Goal: Check status: Check status

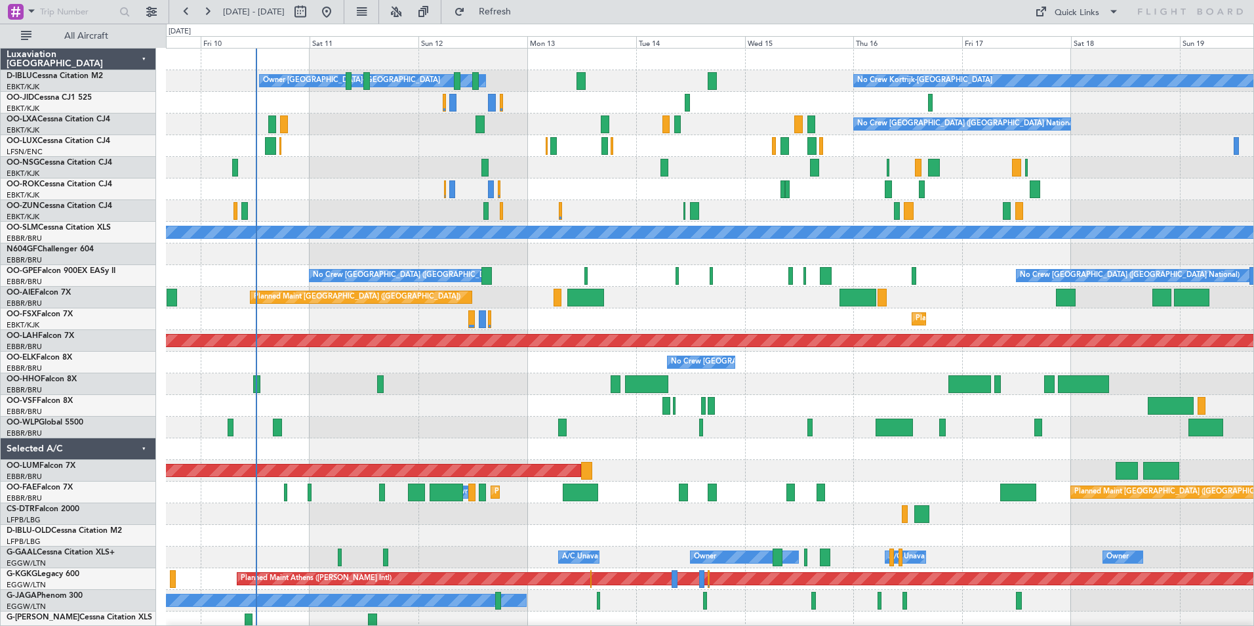
click at [531, 327] on div "No Crew Kortrijk-Wevelgem Owner Kortrijk-Wevelgem No Crew Brussels (Brussels Na…" at bounding box center [710, 493] width 1088 height 888
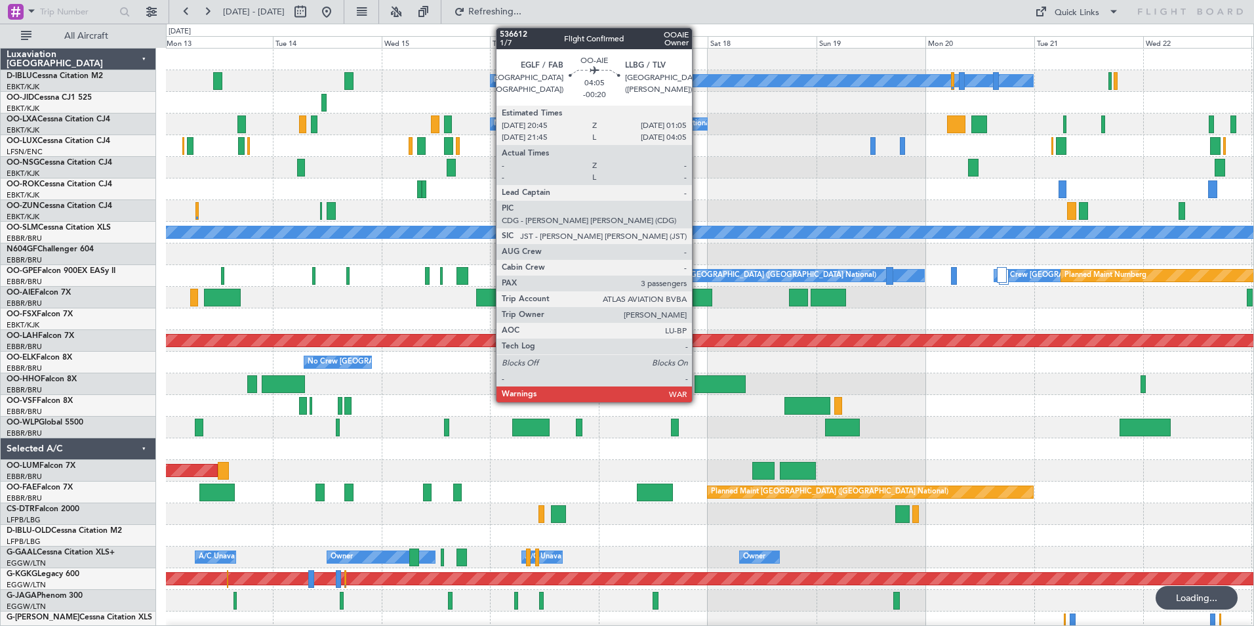
click at [698, 296] on div at bounding box center [703, 298] width 20 height 18
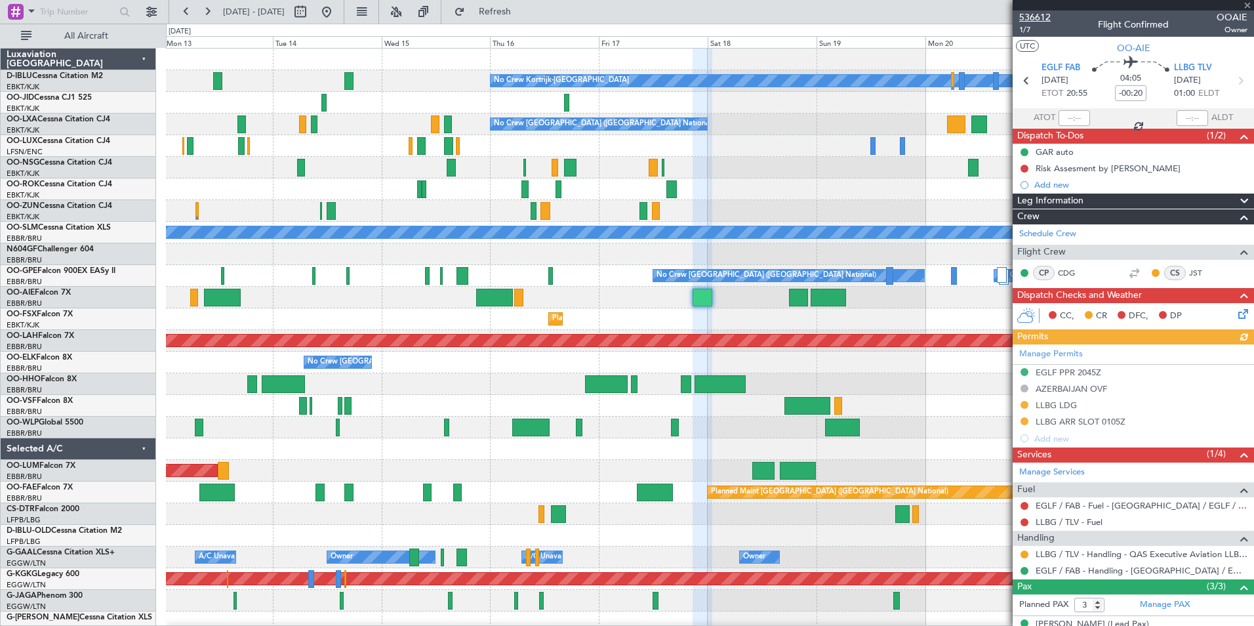
click at [1041, 20] on span "536612" at bounding box center [1034, 17] width 31 height 14
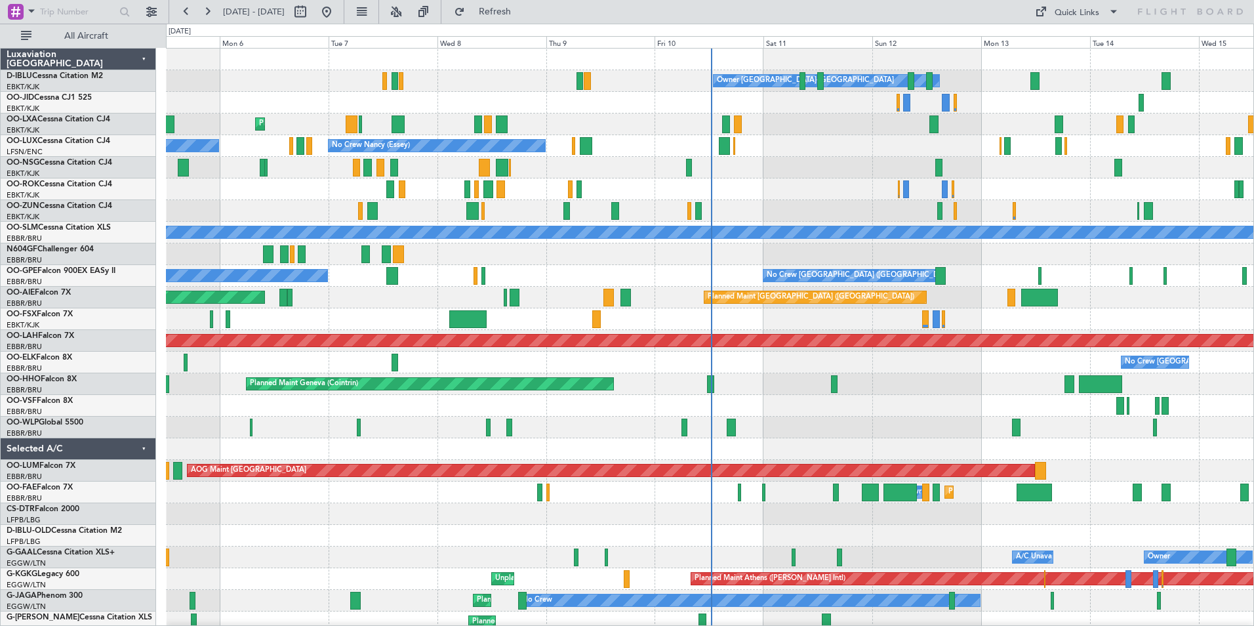
click at [293, 411] on div "Owner [GEOGRAPHIC_DATA]-[GEOGRAPHIC_DATA] No Crew Kortrijk-[GEOGRAPHIC_DATA] Pl…" at bounding box center [710, 482] width 1088 height 866
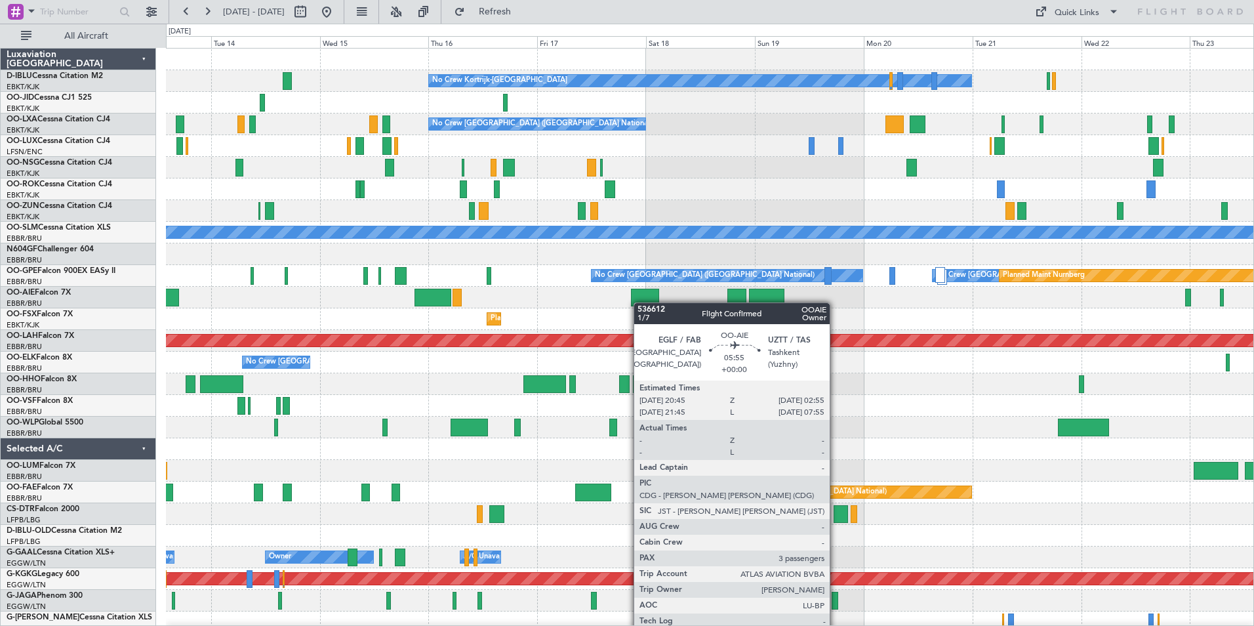
click at [640, 302] on div at bounding box center [645, 298] width 28 height 18
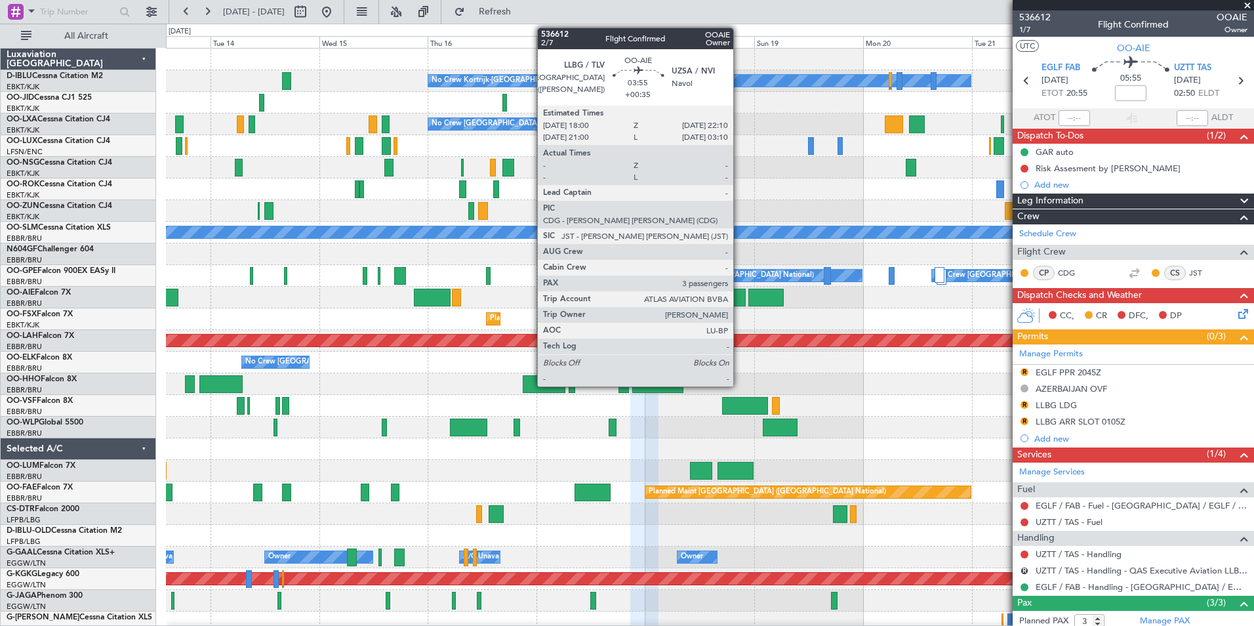
click at [739, 296] on div at bounding box center [736, 298] width 19 height 18
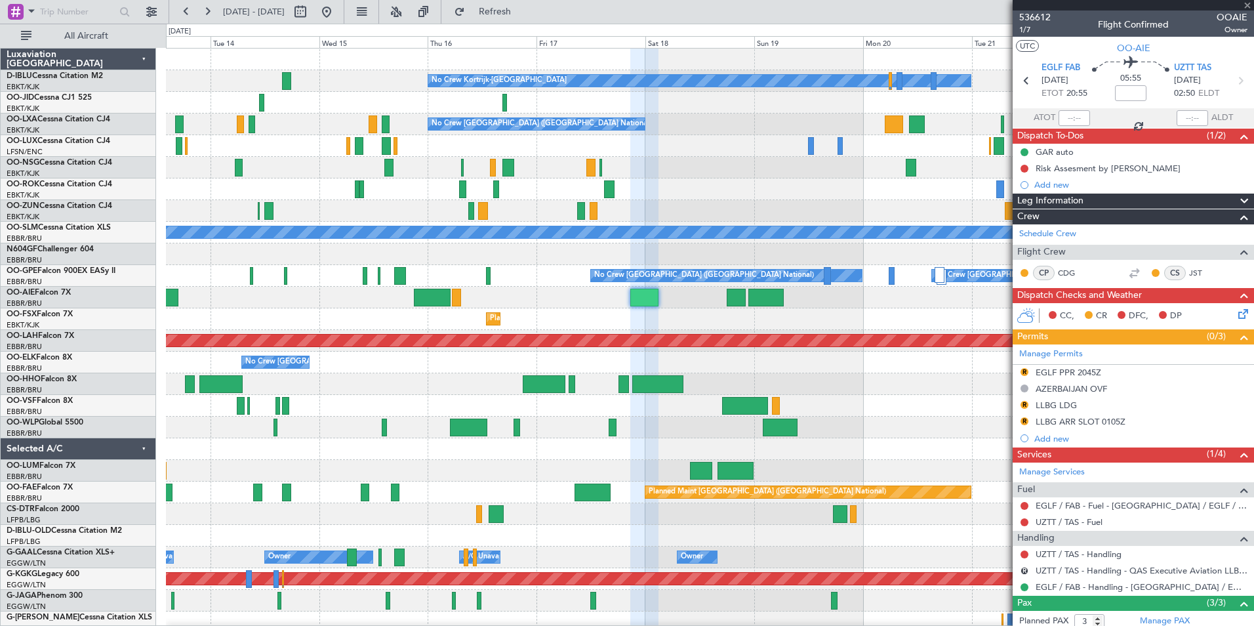
type input "+00:35"
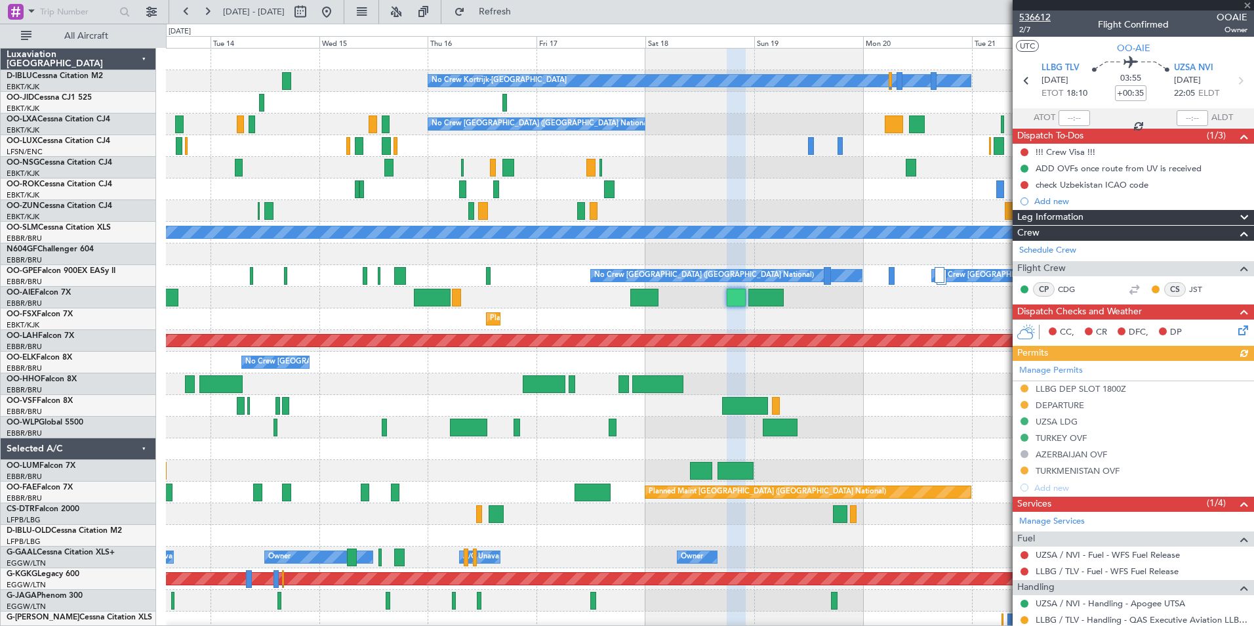
click at [1045, 20] on span "536612" at bounding box center [1034, 17] width 31 height 14
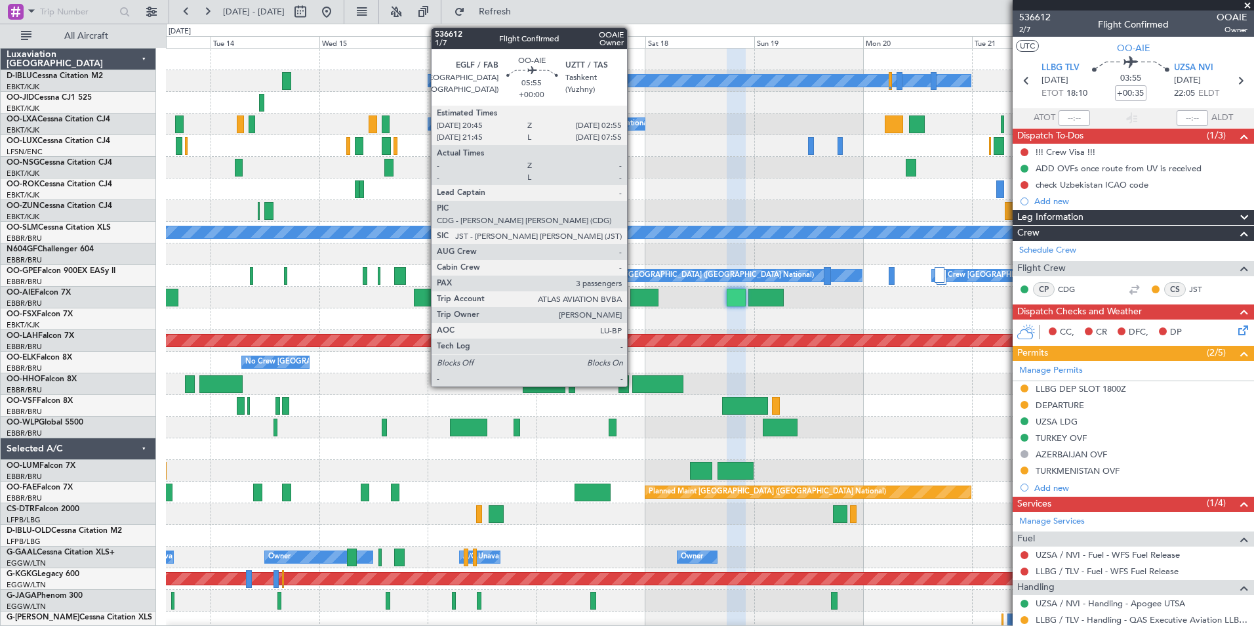
click at [633, 298] on div at bounding box center [644, 298] width 28 height 18
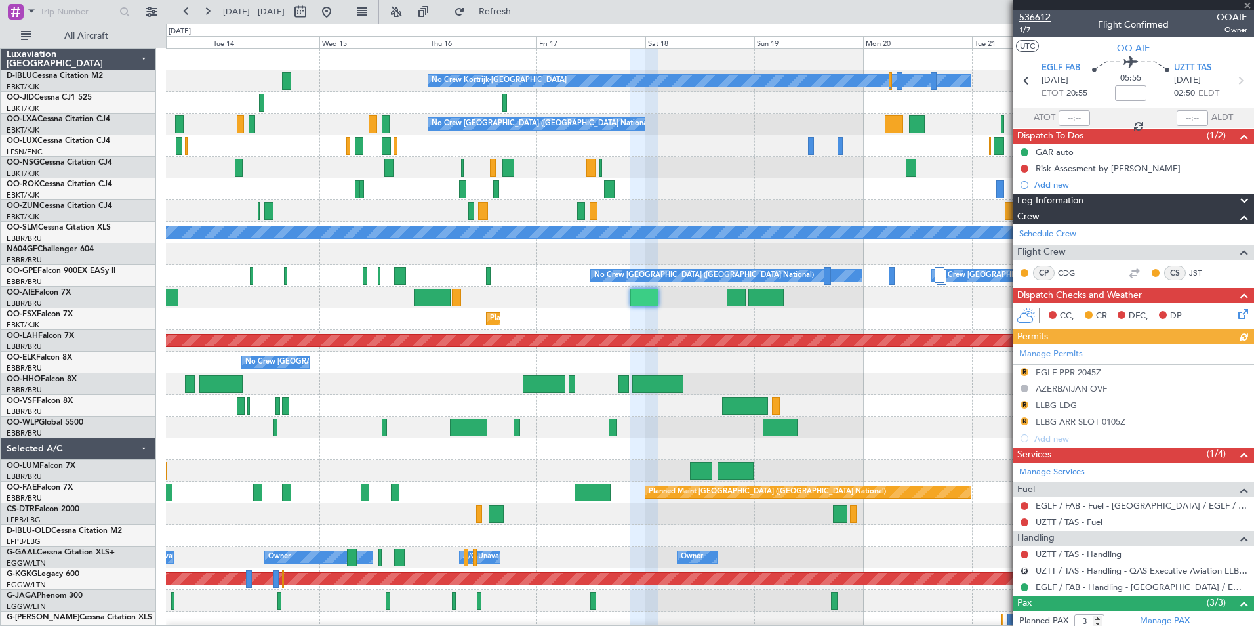
click at [1036, 13] on span "536612" at bounding box center [1034, 17] width 31 height 14
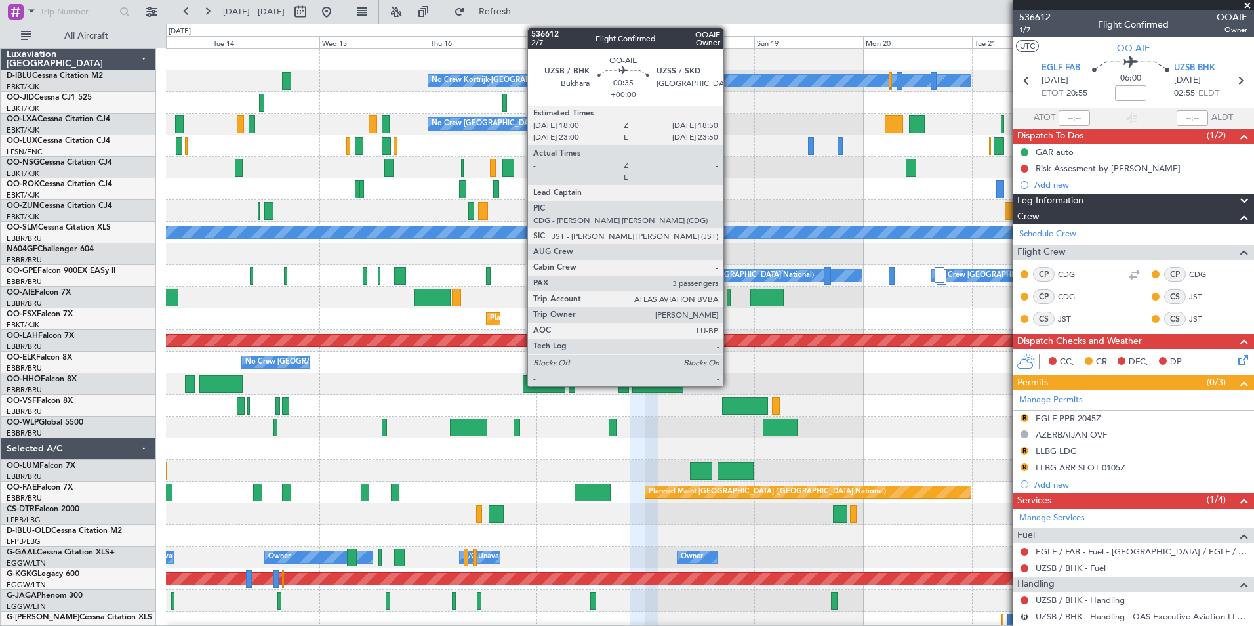
click at [730, 304] on div at bounding box center [729, 298] width 4 height 18
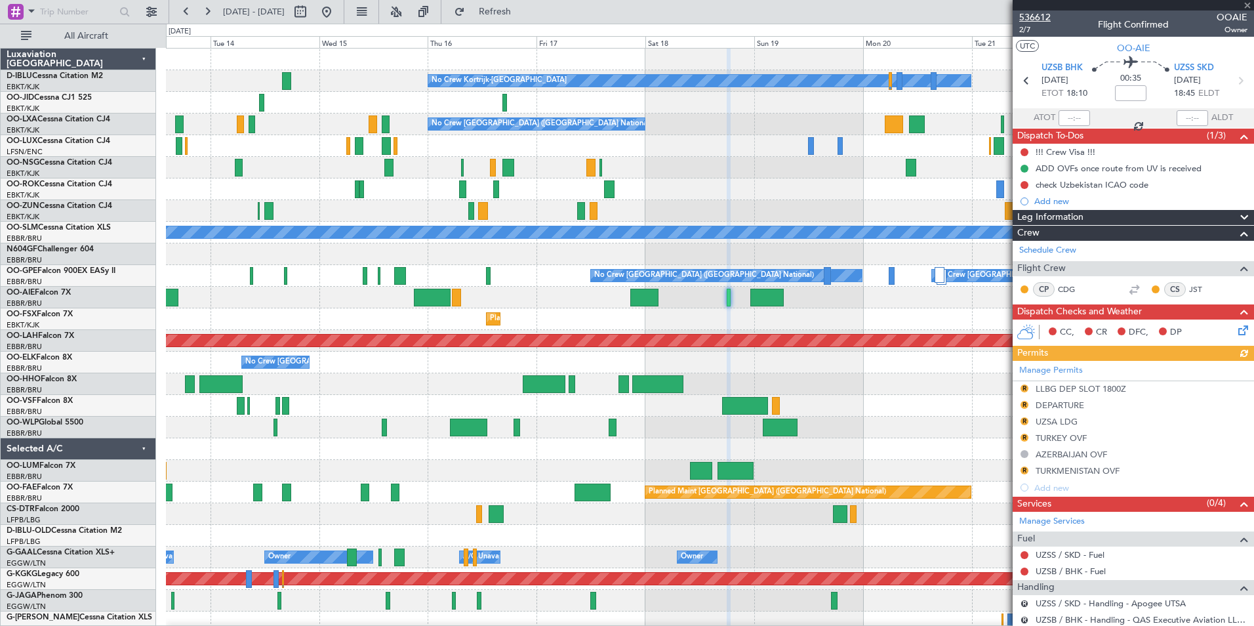
click at [1029, 12] on span "536612" at bounding box center [1034, 17] width 31 height 14
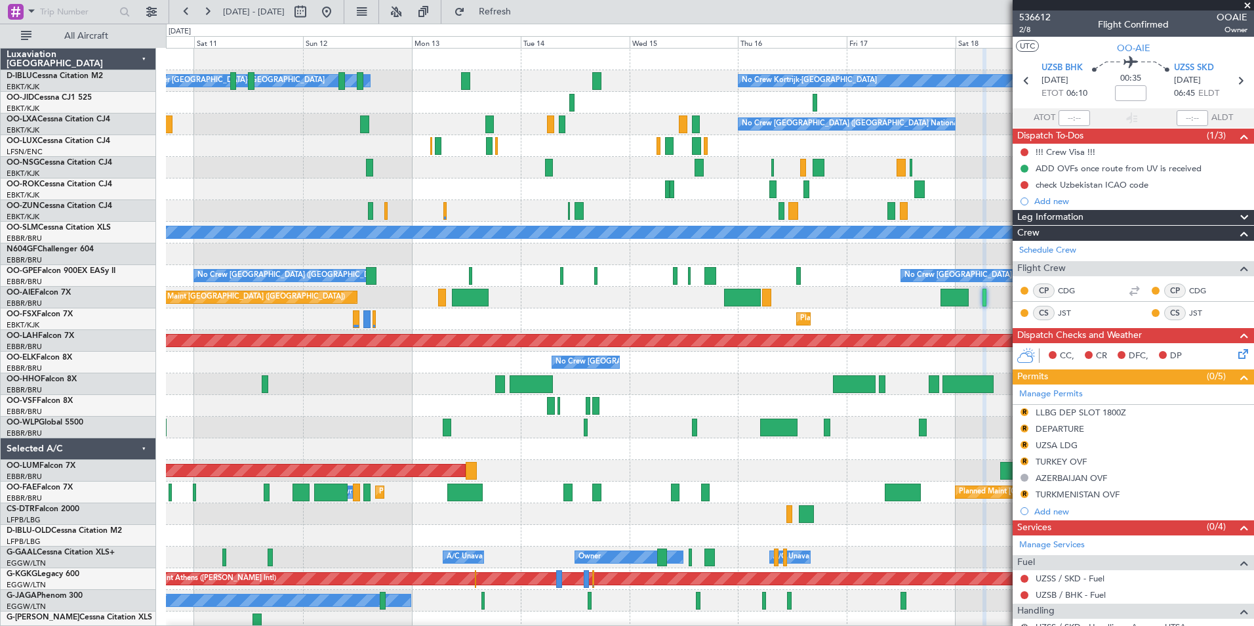
click at [683, 380] on div "No Crew Kortrijk-Wevelgem Owner Kortrijk-Wevelgem No Crew Brussels (Brussels Na…" at bounding box center [710, 493] width 1088 height 888
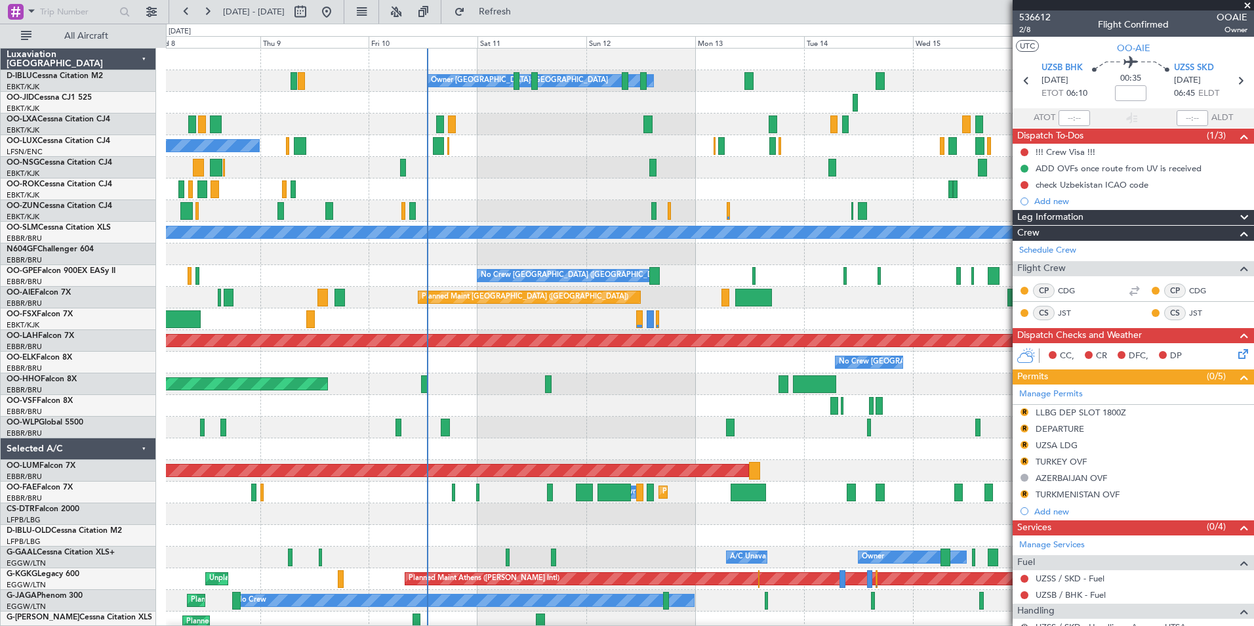
click at [864, 328] on div "Planned Maint Kortrijk-[GEOGRAPHIC_DATA]" at bounding box center [710, 319] width 1088 height 22
click at [710, 315] on div "Planned Maint Kortrijk-[GEOGRAPHIC_DATA]" at bounding box center [710, 319] width 1088 height 22
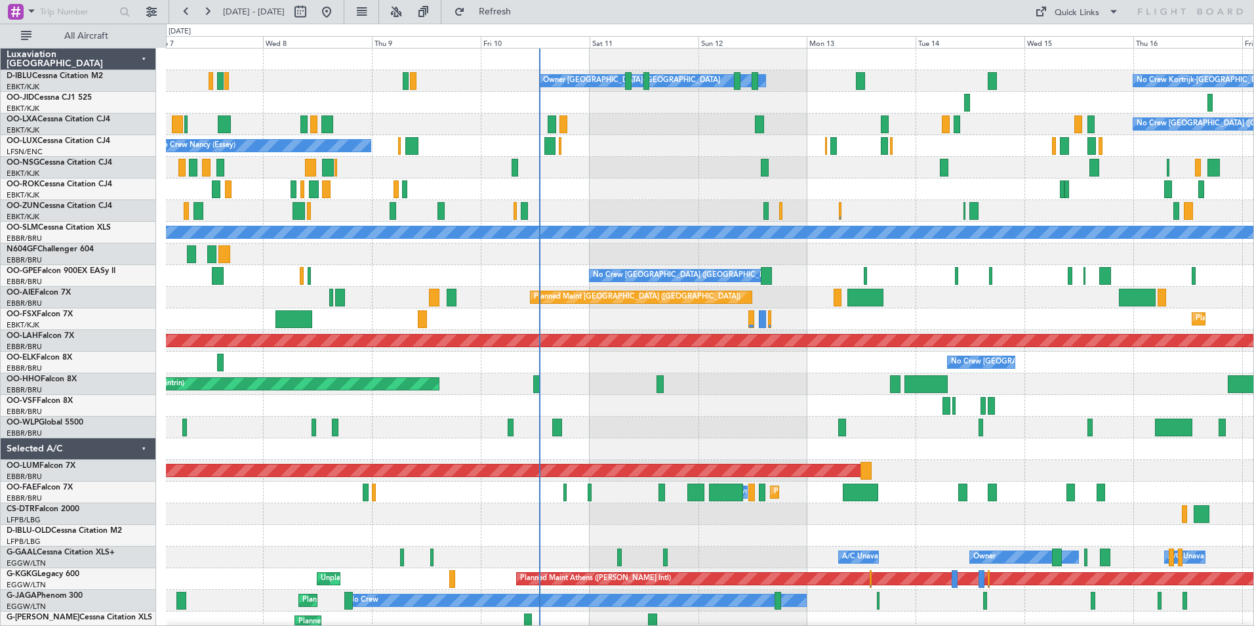
click at [757, 440] on div "Owner [GEOGRAPHIC_DATA]-[GEOGRAPHIC_DATA] No Crew Kortrijk-[GEOGRAPHIC_DATA] No…" at bounding box center [710, 482] width 1088 height 866
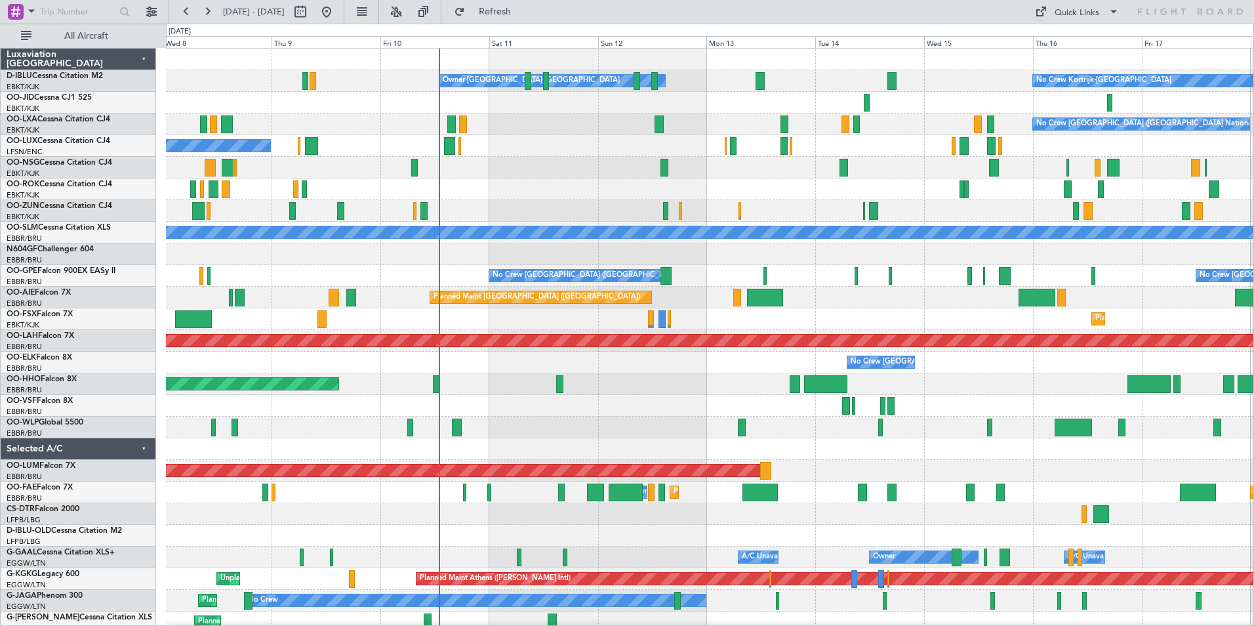
click at [572, 442] on div "Owner [GEOGRAPHIC_DATA]-[GEOGRAPHIC_DATA] No Crew Kortrijk-[GEOGRAPHIC_DATA] No…" at bounding box center [710, 493] width 1088 height 888
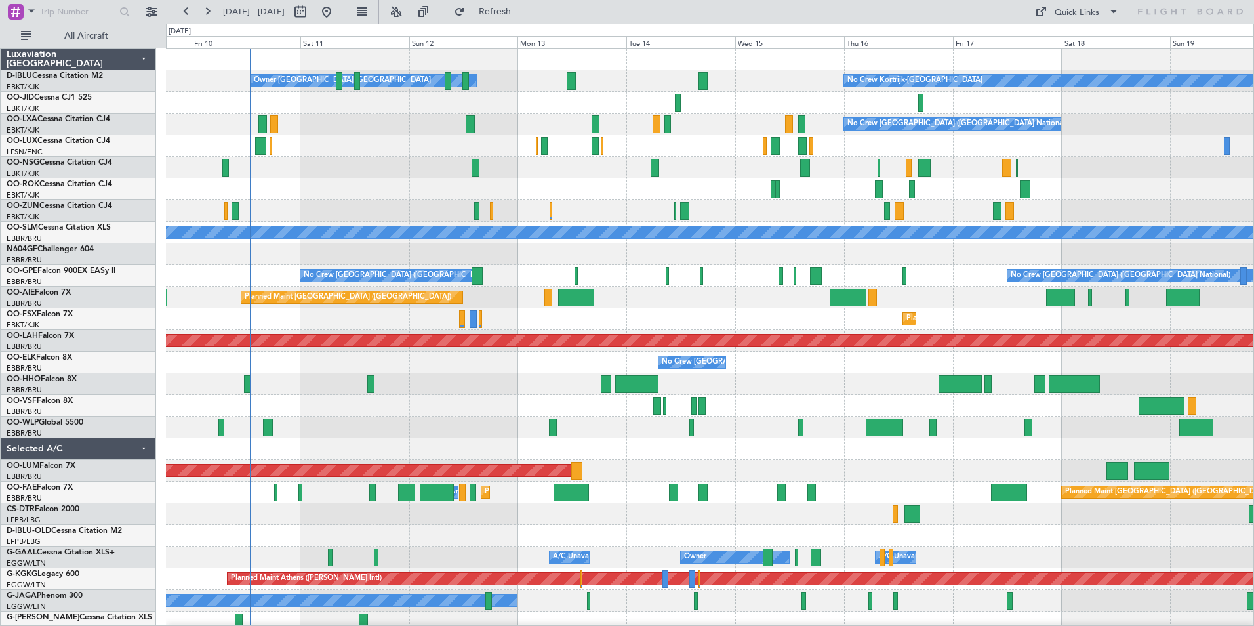
click at [807, 384] on div "Planned Maint Geneva (Cointrin)" at bounding box center [710, 384] width 1088 height 22
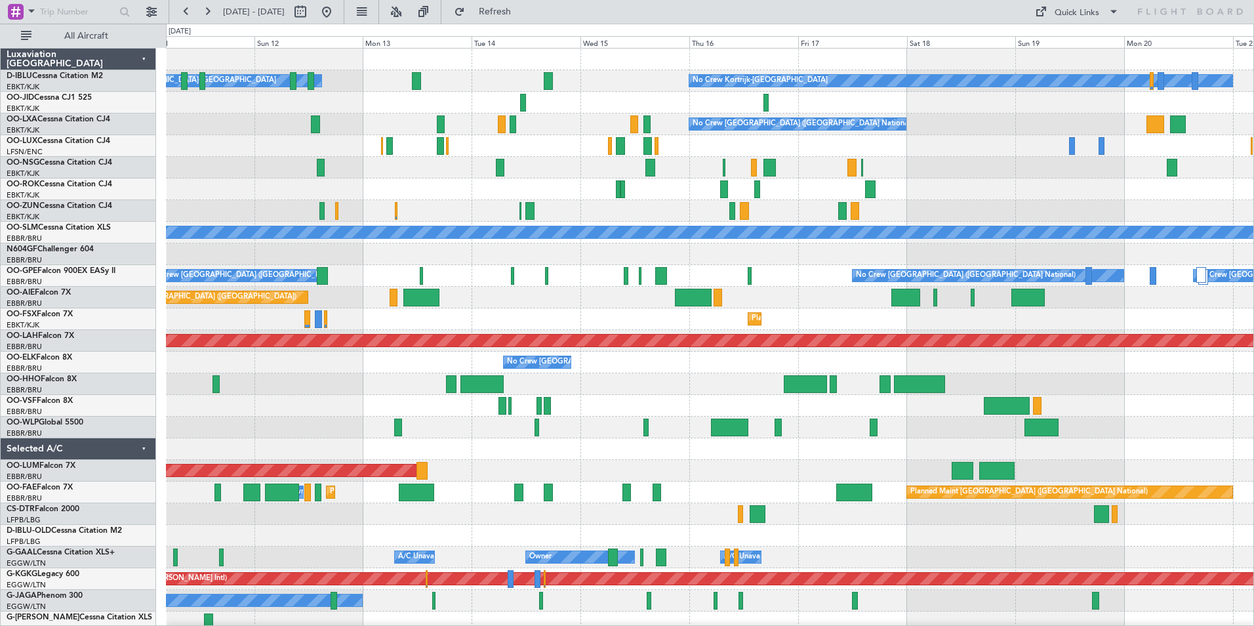
click at [546, 401] on div "No Crew Kortrijk-[GEOGRAPHIC_DATA] Owner [GEOGRAPHIC_DATA]-[GEOGRAPHIC_DATA] No…" at bounding box center [710, 493] width 1088 height 888
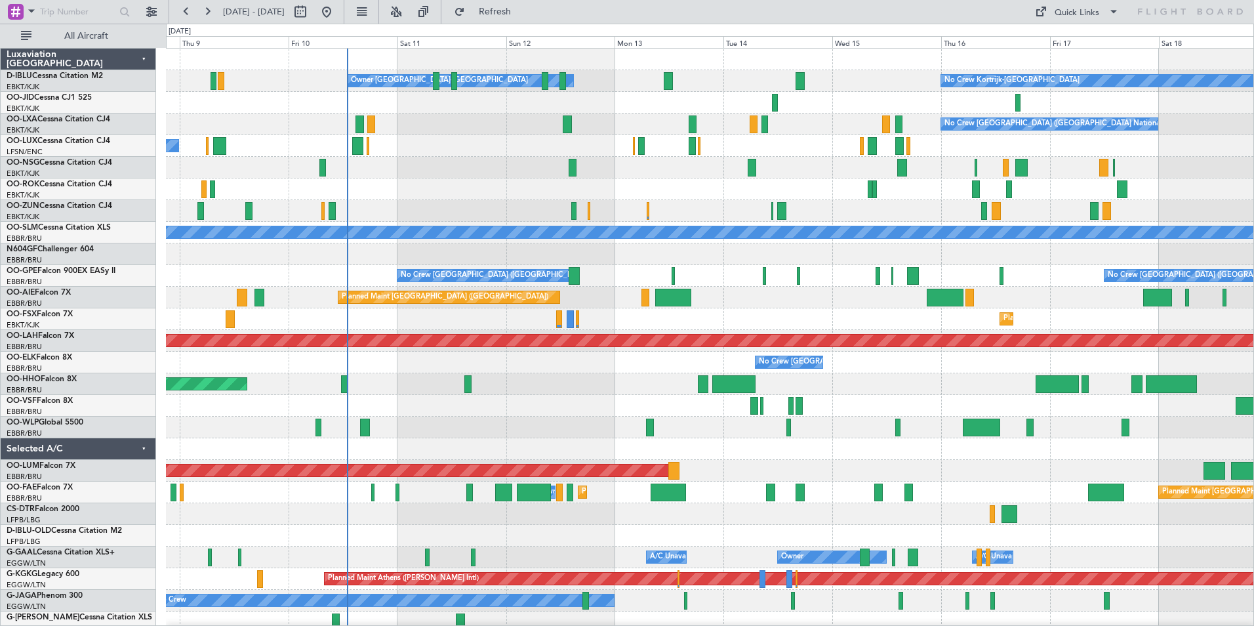
click at [765, 210] on div "No Crew Kortrijk-[GEOGRAPHIC_DATA] Owner [GEOGRAPHIC_DATA]-[GEOGRAPHIC_DATA] No…" at bounding box center [710, 493] width 1088 height 888
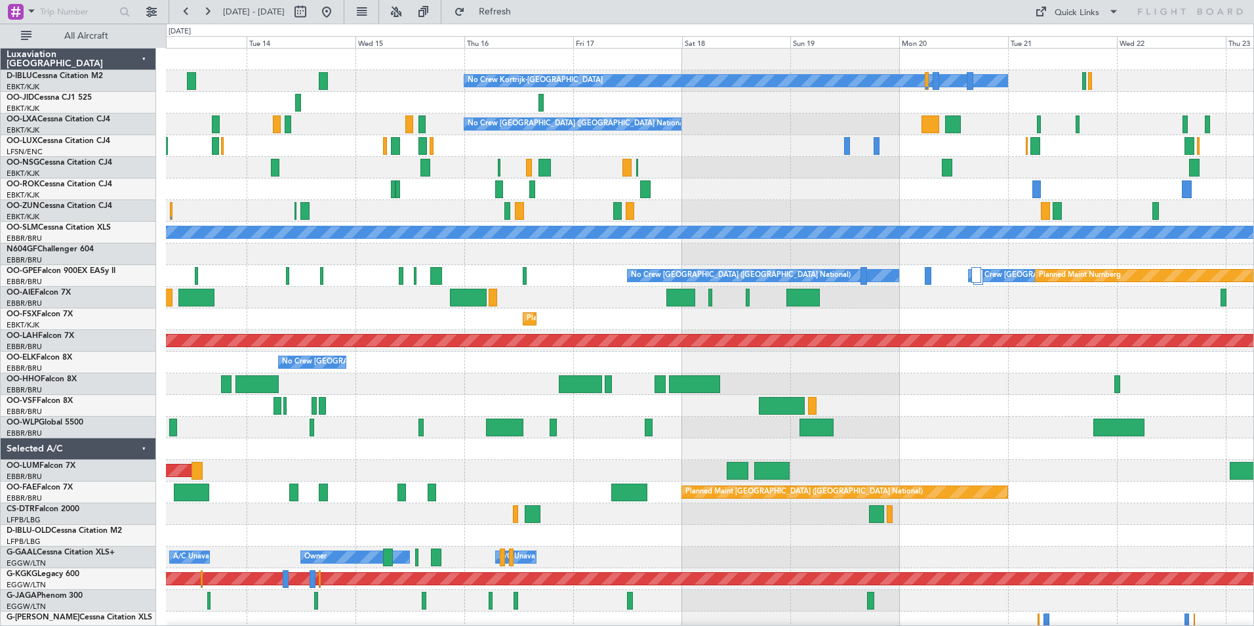
click at [820, 209] on div "No Crew Kortrijk-[GEOGRAPHIC_DATA] No Crew Owner [GEOGRAPHIC_DATA]-[GEOGRAPHIC_…" at bounding box center [710, 493] width 1088 height 888
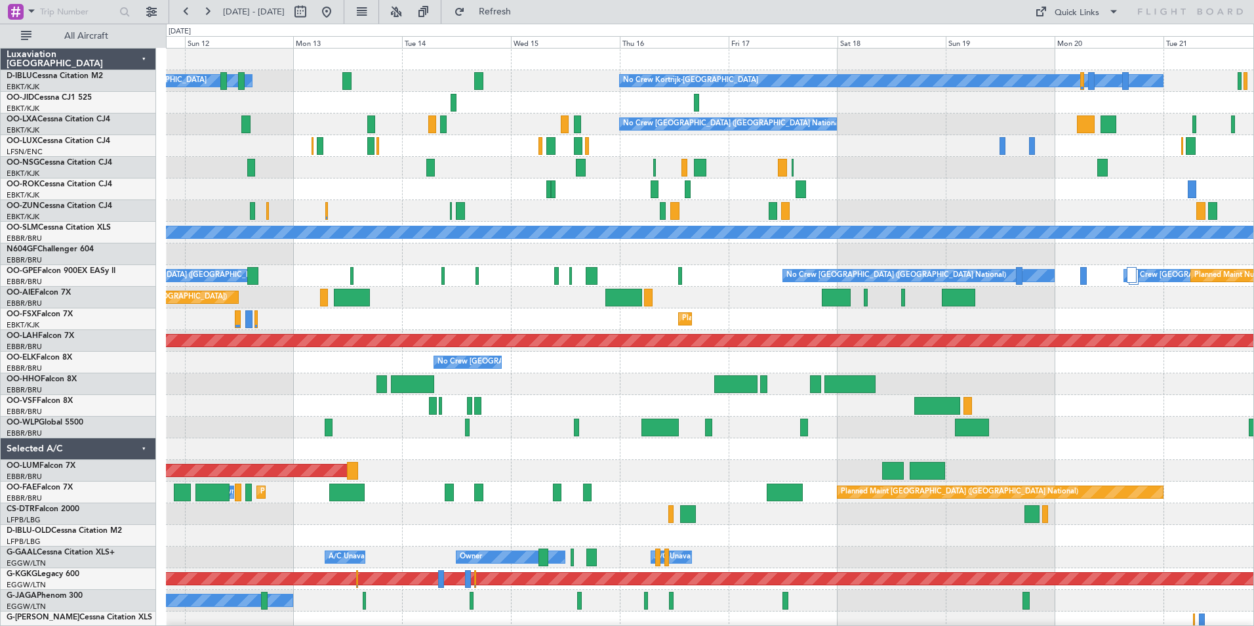
click at [856, 201] on div "No Crew Kortrijk-[GEOGRAPHIC_DATA] Owner [GEOGRAPHIC_DATA]-[GEOGRAPHIC_DATA] No…" at bounding box center [710, 493] width 1088 height 888
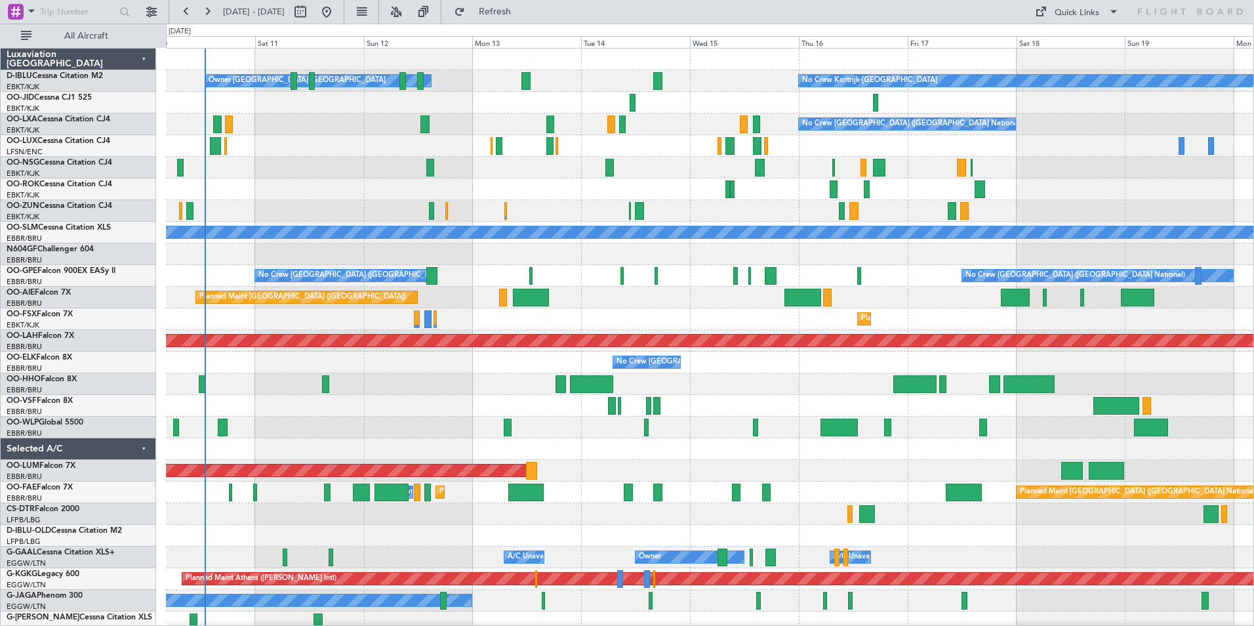
click at [769, 392] on div "Planned Maint Geneva (Cointrin)" at bounding box center [710, 384] width 1088 height 22
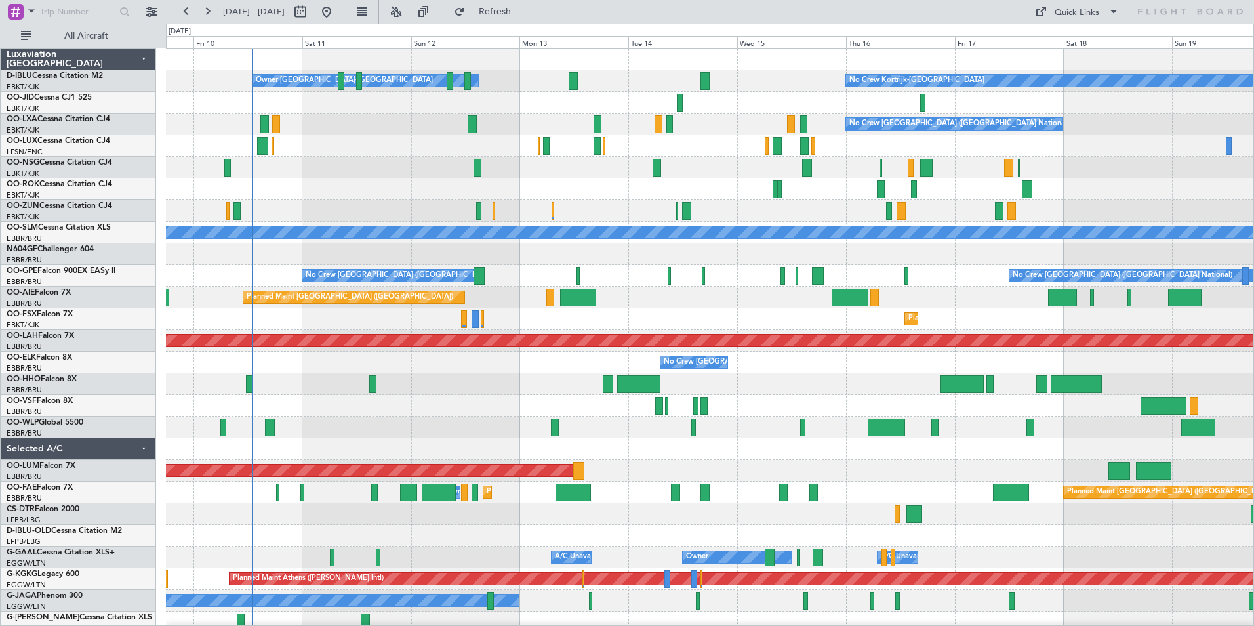
click at [770, 394] on div "Planned Maint Geneva (Cointrin)" at bounding box center [710, 384] width 1088 height 22
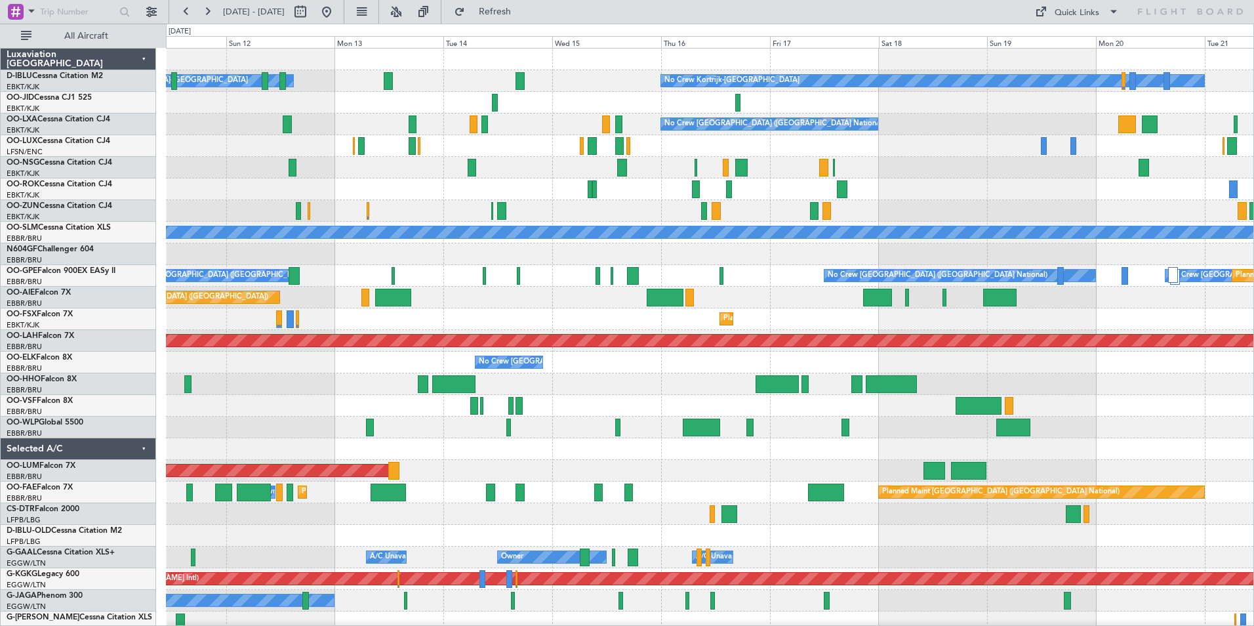
click at [945, 328] on div "No Crew Kortrijk-[GEOGRAPHIC_DATA] Owner [GEOGRAPHIC_DATA]-[GEOGRAPHIC_DATA] No…" at bounding box center [710, 493] width 1088 height 888
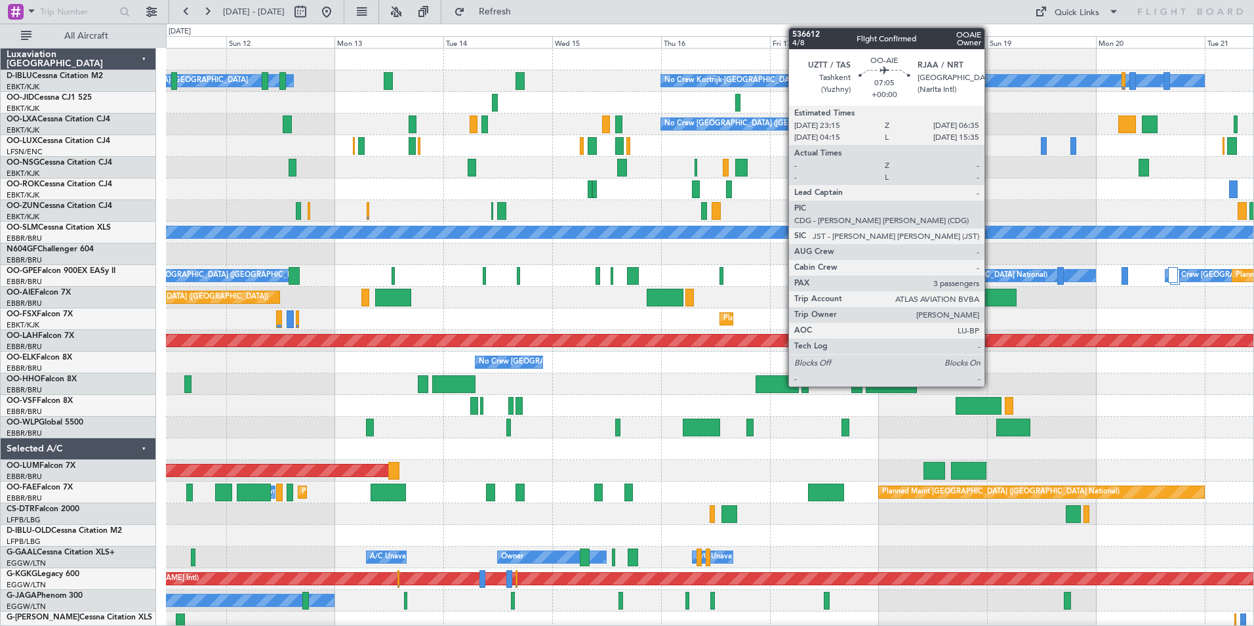
click at [991, 302] on div at bounding box center [999, 298] width 33 height 18
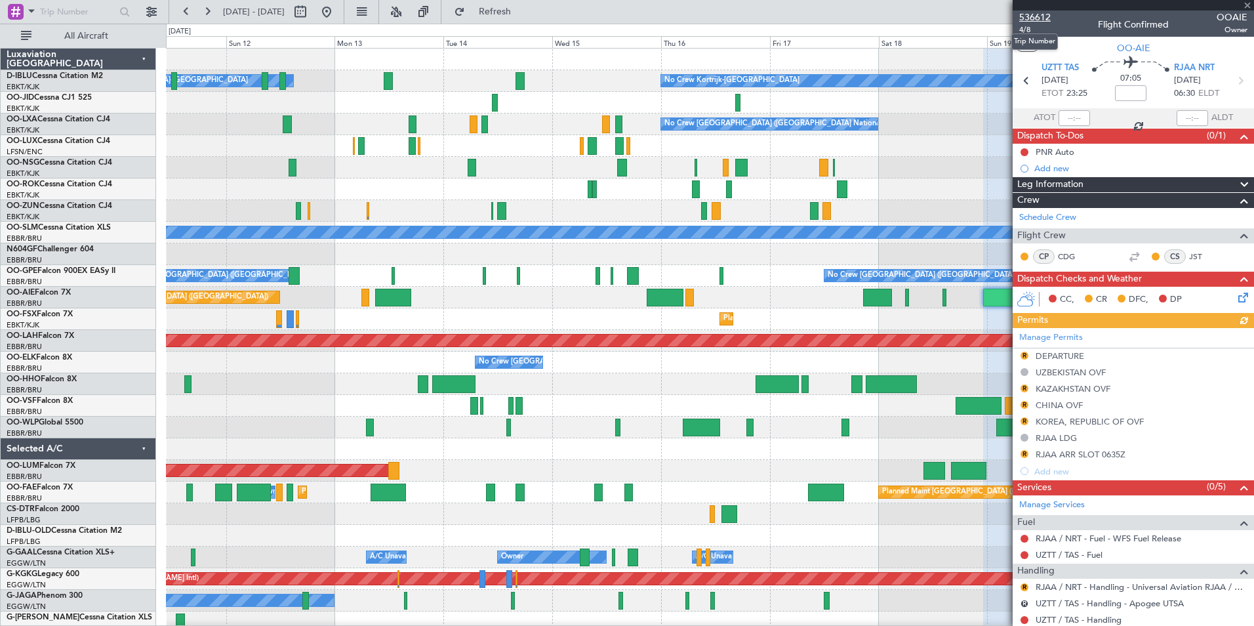
click at [1043, 17] on span "536612" at bounding box center [1034, 17] width 31 height 14
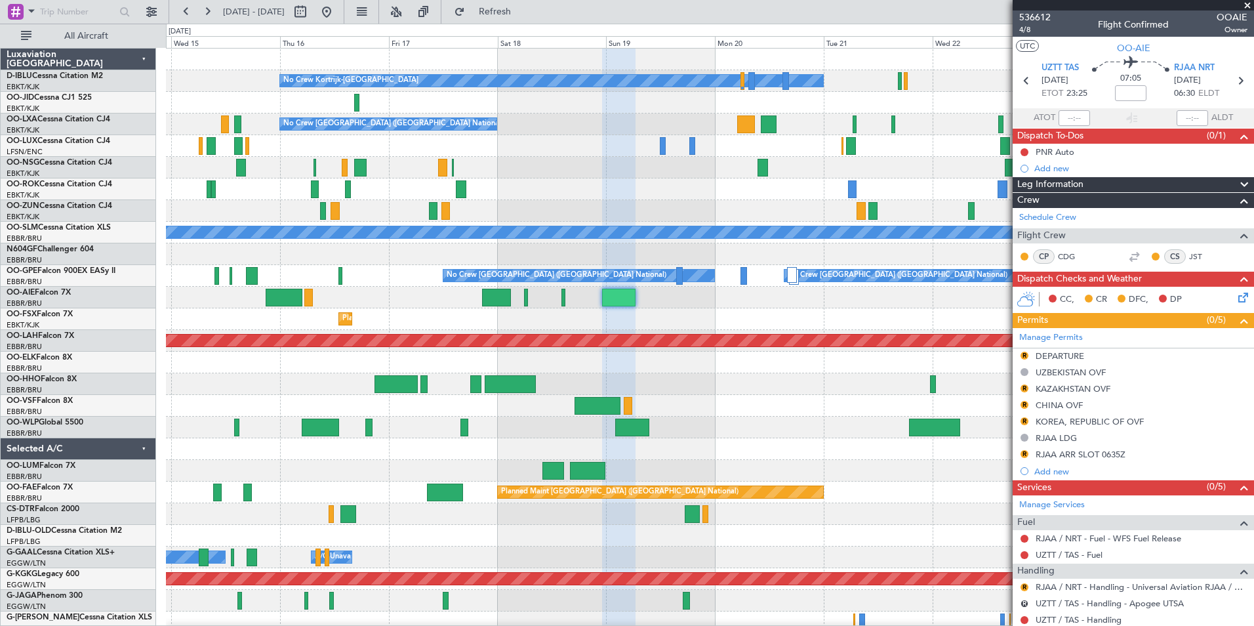
click at [514, 353] on div "No Crew Kortrijk-[GEOGRAPHIC_DATA] No Crew Owner [GEOGRAPHIC_DATA]-[GEOGRAPHIC_…" at bounding box center [710, 493] width 1088 height 888
